Goal: Task Accomplishment & Management: Manage account settings

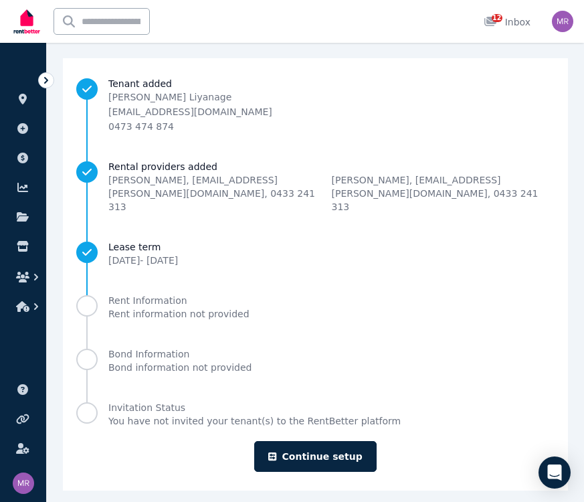
scroll to position [153, 0]
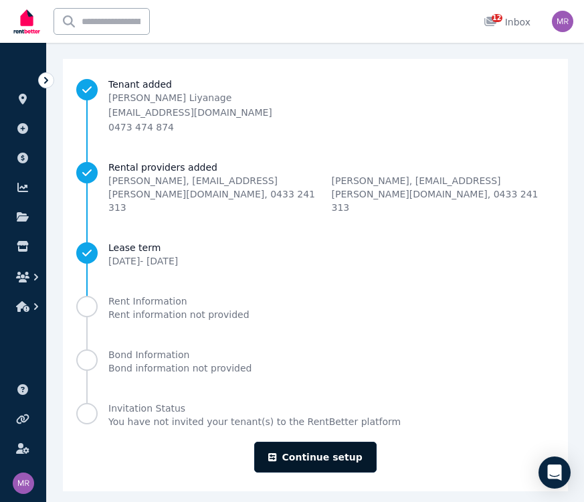
click at [293, 442] on link "Continue setup" at bounding box center [315, 457] width 122 height 31
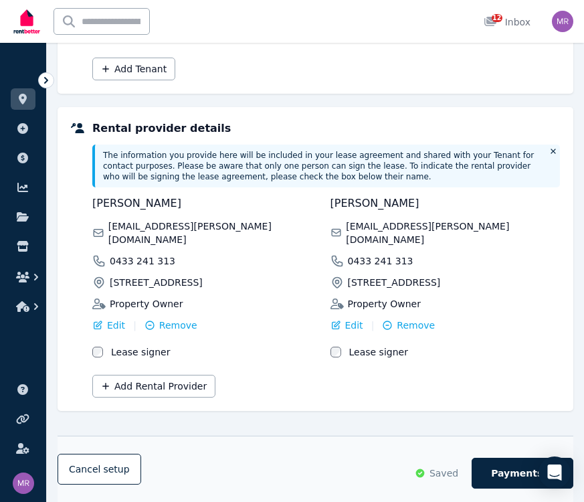
scroll to position [452, 0]
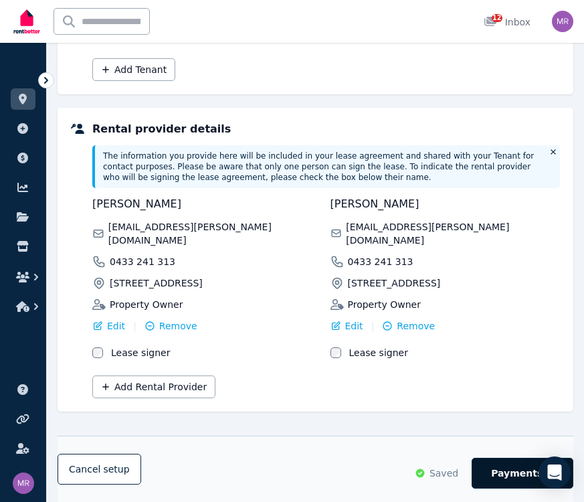
click at [491, 462] on button "Payments" at bounding box center [523, 473] width 102 height 31
select select "**********"
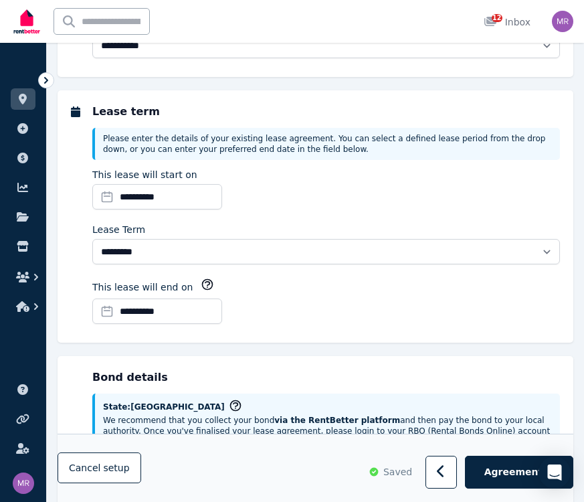
scroll to position [0, 0]
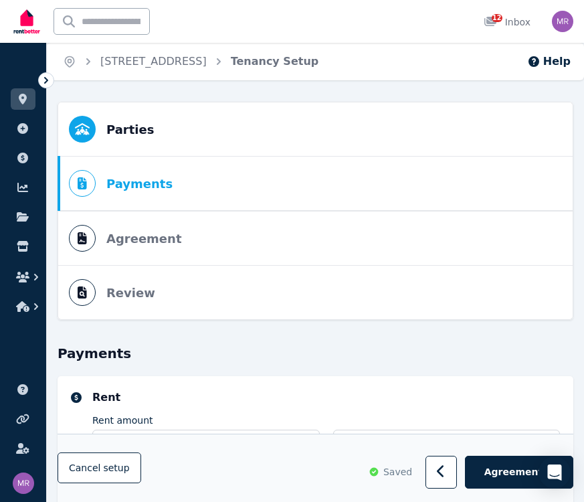
select select "**********"
click at [202, 67] on link "[STREET_ADDRESS]" at bounding box center [153, 61] width 106 height 13
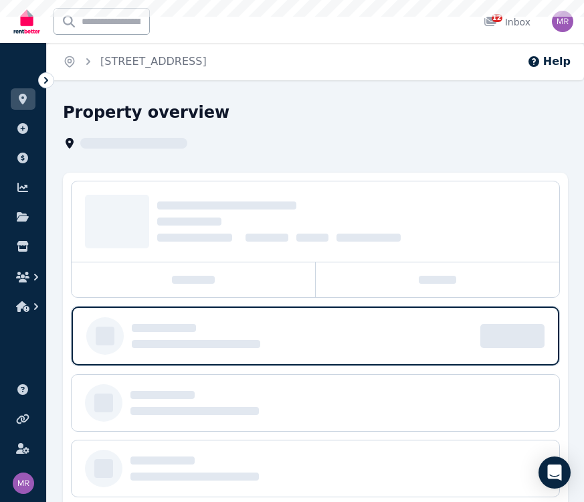
click at [202, 67] on link "[STREET_ADDRESS]" at bounding box center [153, 61] width 106 height 13
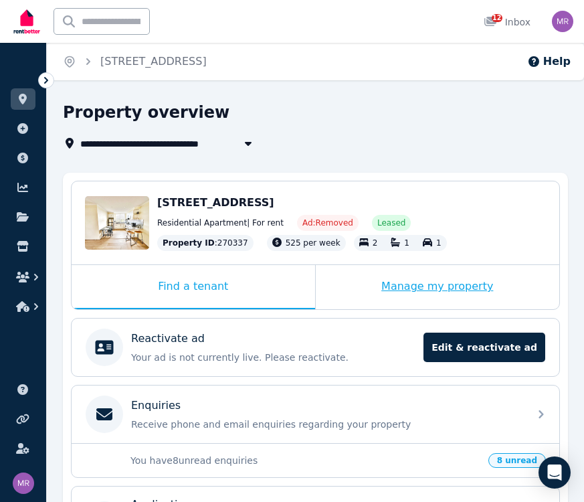
click at [410, 286] on div "Manage my property" at bounding box center [438, 287] width 244 height 44
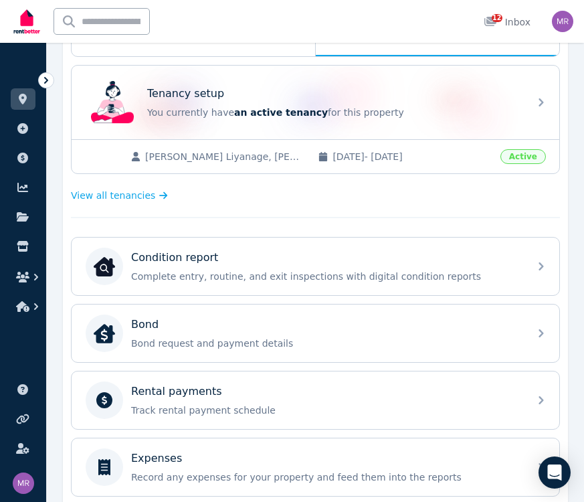
scroll to position [276, 0]
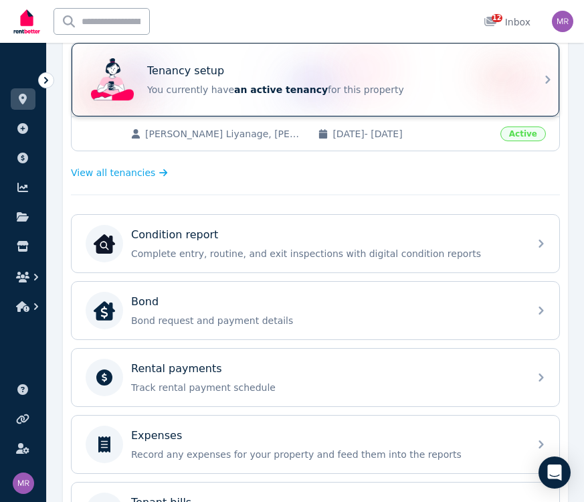
click at [420, 90] on p "You currently have an active tenancy for this property" at bounding box center [334, 89] width 374 height 13
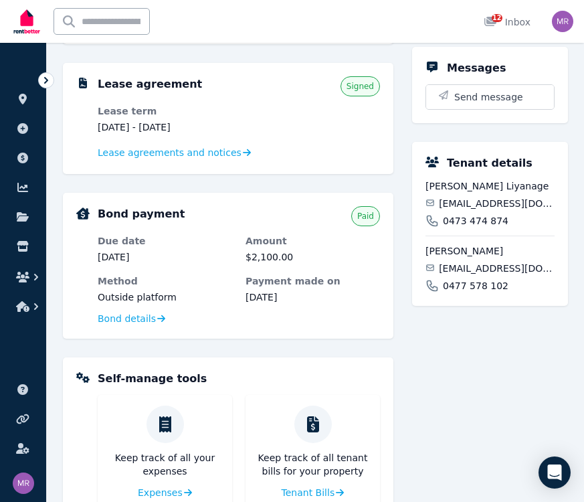
scroll to position [347, 0]
